Goal: Entertainment & Leisure: Consume media (video, audio)

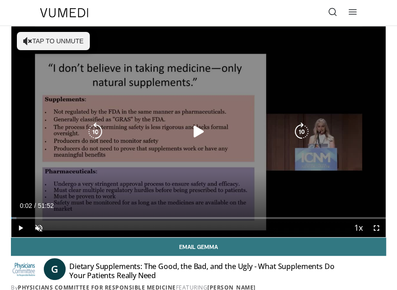
click at [193, 128] on icon "Video Player" at bounding box center [198, 131] width 18 height 18
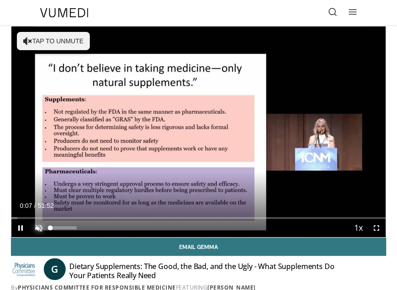
click at [41, 223] on span "Video Player" at bounding box center [39, 228] width 18 height 18
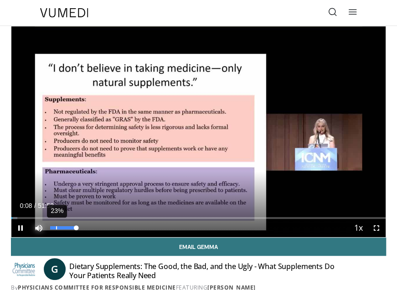
click at [57, 227] on div "23%" at bounding box center [63, 227] width 26 height 3
click at [69, 226] on div "75%" at bounding box center [63, 227] width 26 height 3
click at [69, 226] on div "Current Time 0:10 / Duration 51:52 Pause Skip Backward Skip Forward Mute 74% Lo…" at bounding box center [198, 228] width 374 height 18
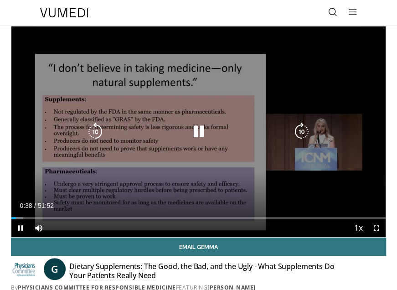
click at [302, 85] on div "10 seconds Tap to unmute" at bounding box center [198, 131] width 374 height 210
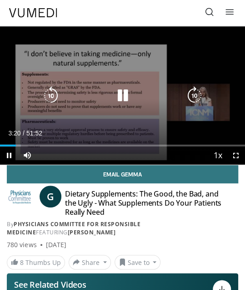
click at [137, 101] on div "Video Player" at bounding box center [123, 96] width 162 height 18
click at [122, 97] on icon "Video Player" at bounding box center [122, 96] width 18 height 18
